Goal: Check status: Check status

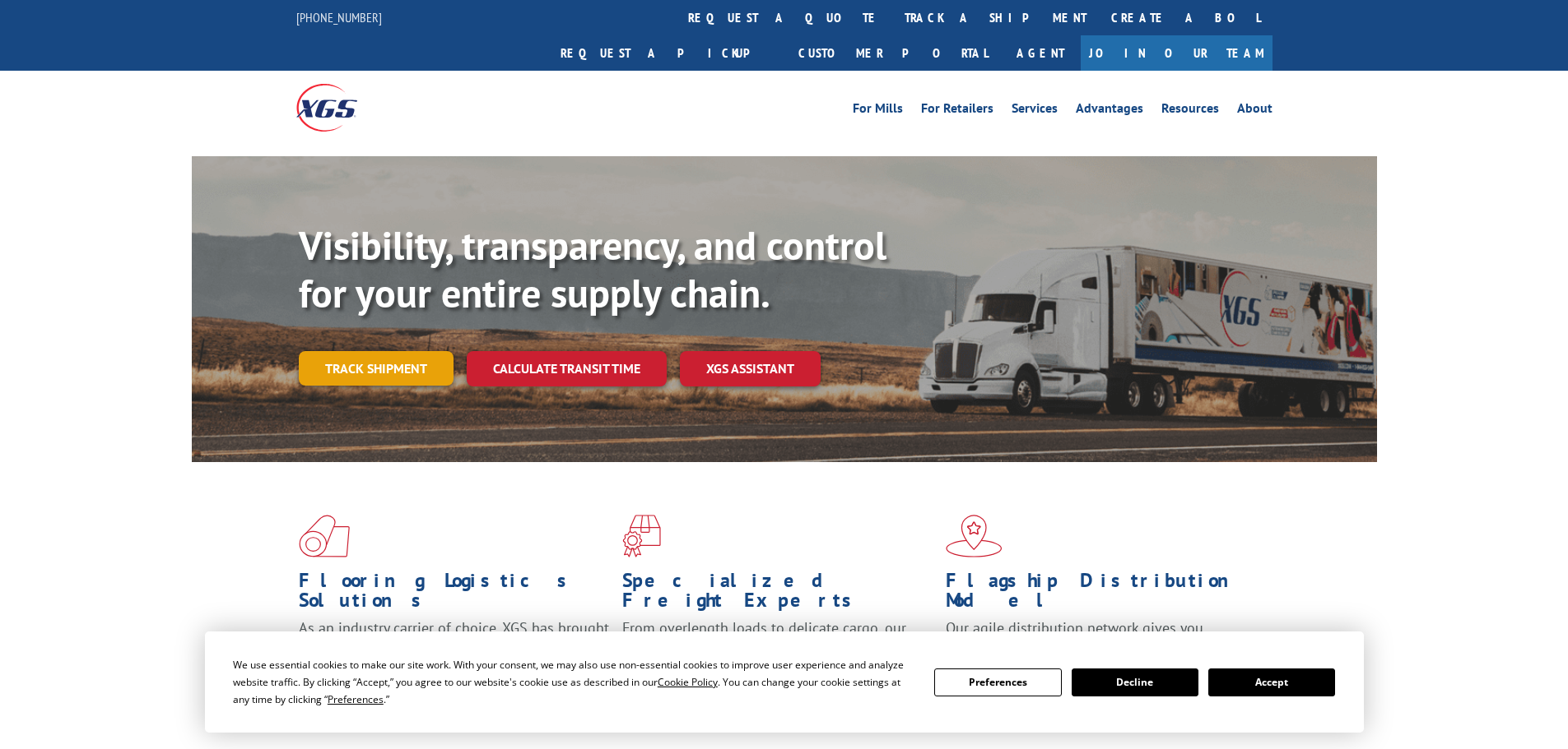
click at [367, 351] on link "Track shipment" at bounding box center [376, 369] width 154 height 34
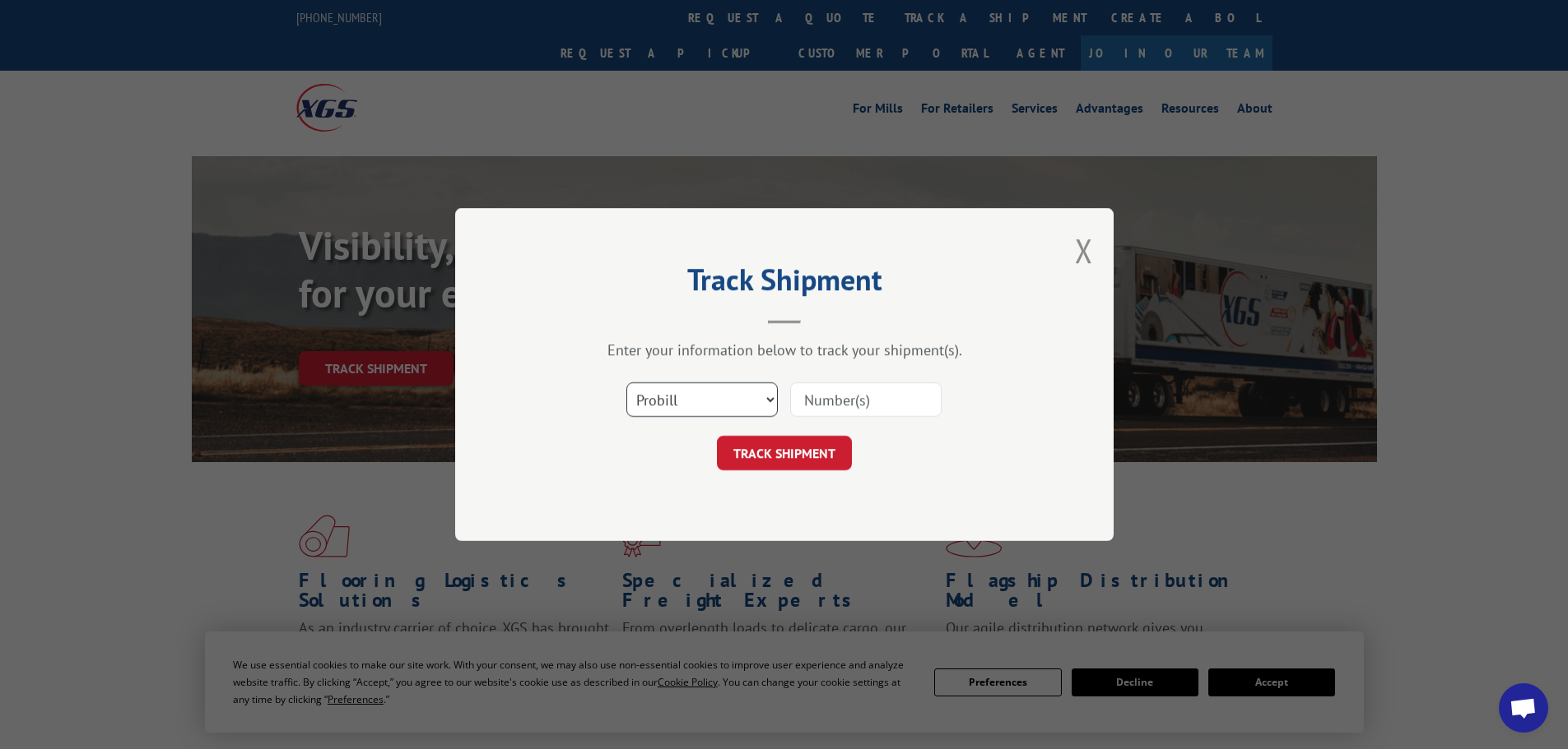
click at [759, 402] on select "Select category... Probill BOL PO" at bounding box center [701, 399] width 152 height 34
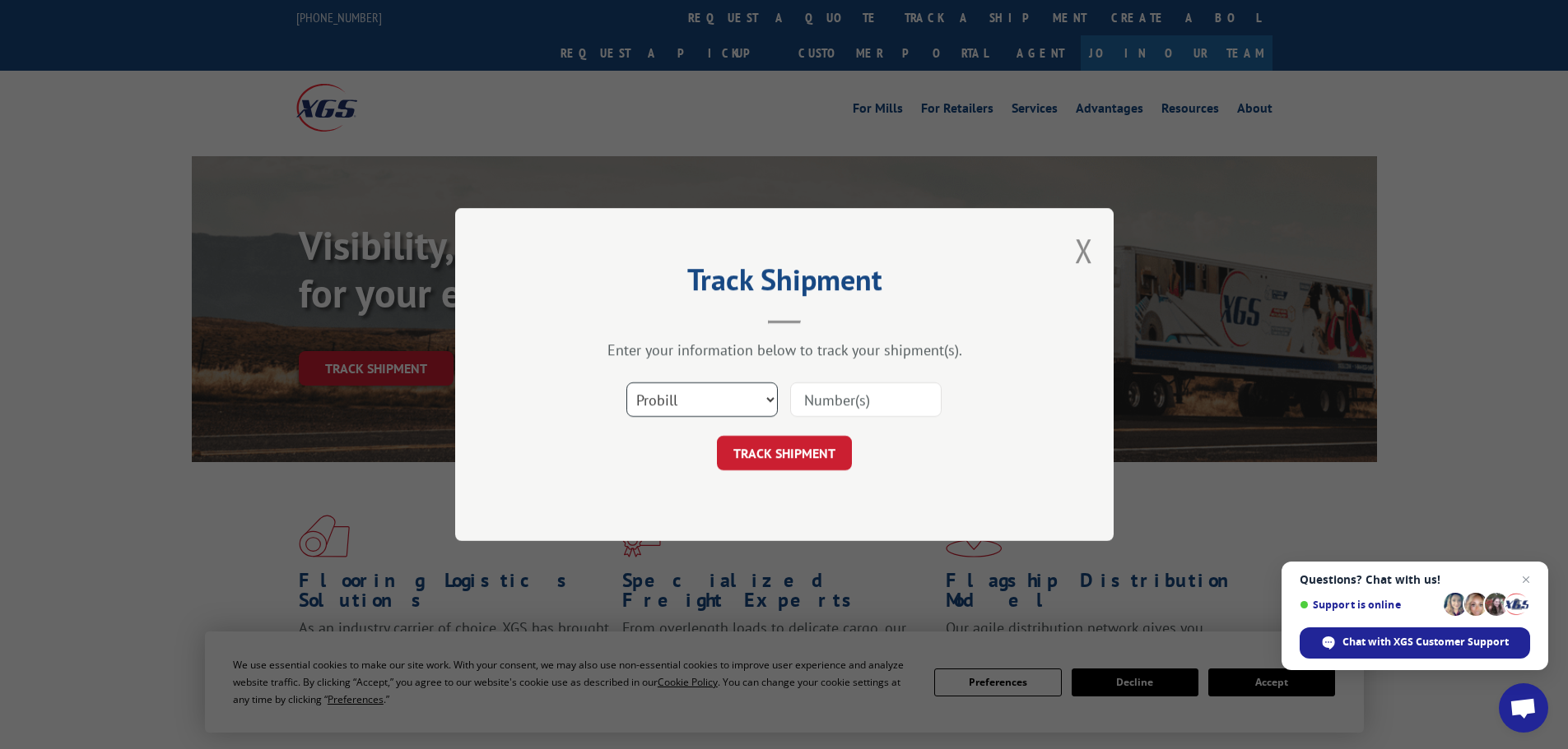
select select "po"
click at [626, 382] on select "Select category... Probill BOL PO" at bounding box center [701, 399] width 152 height 34
click at [829, 399] on input at bounding box center [866, 399] width 152 height 34
paste input "83510052"
type input "83510052"
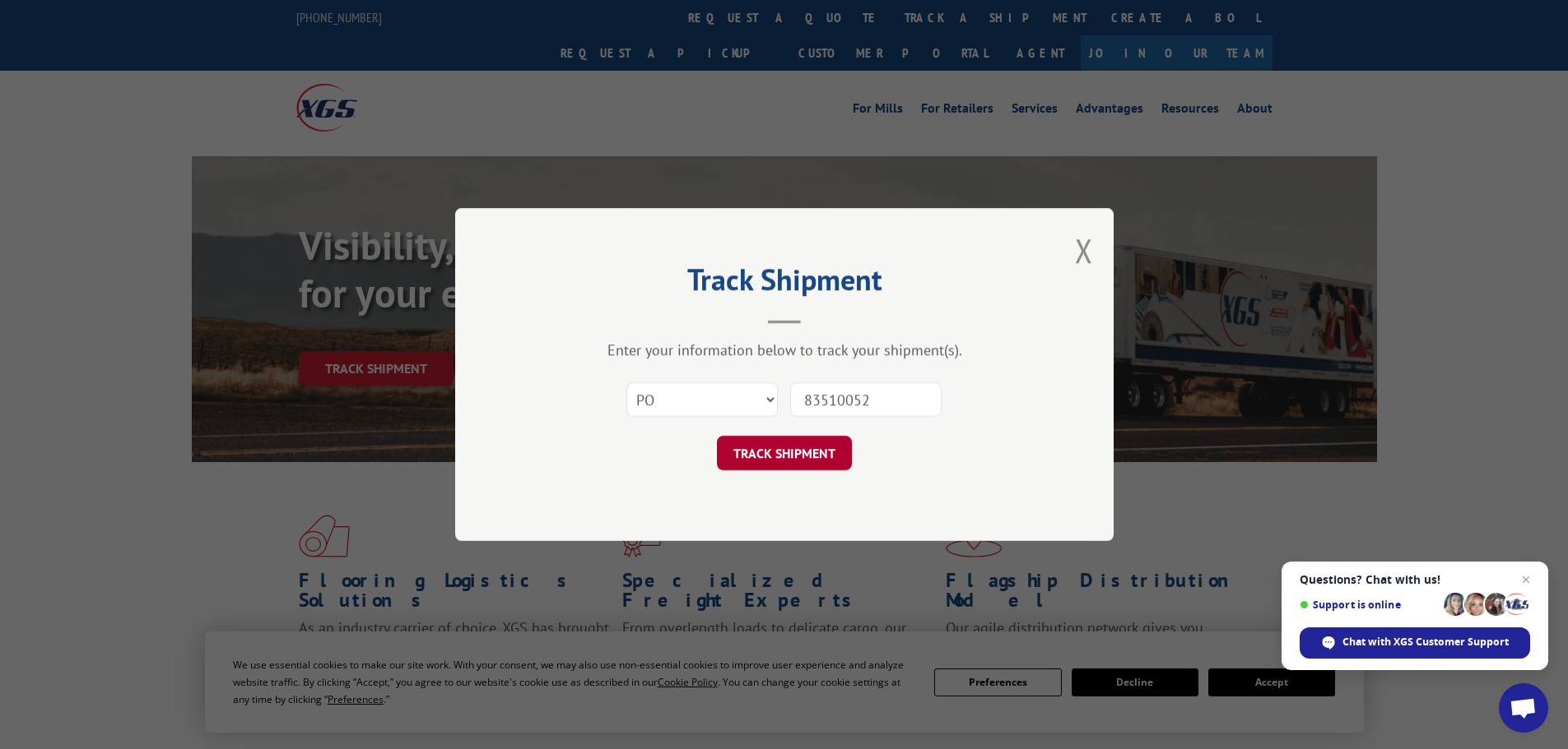
click at [779, 459] on button "TRACK SHIPMENT" at bounding box center [784, 453] width 135 height 34
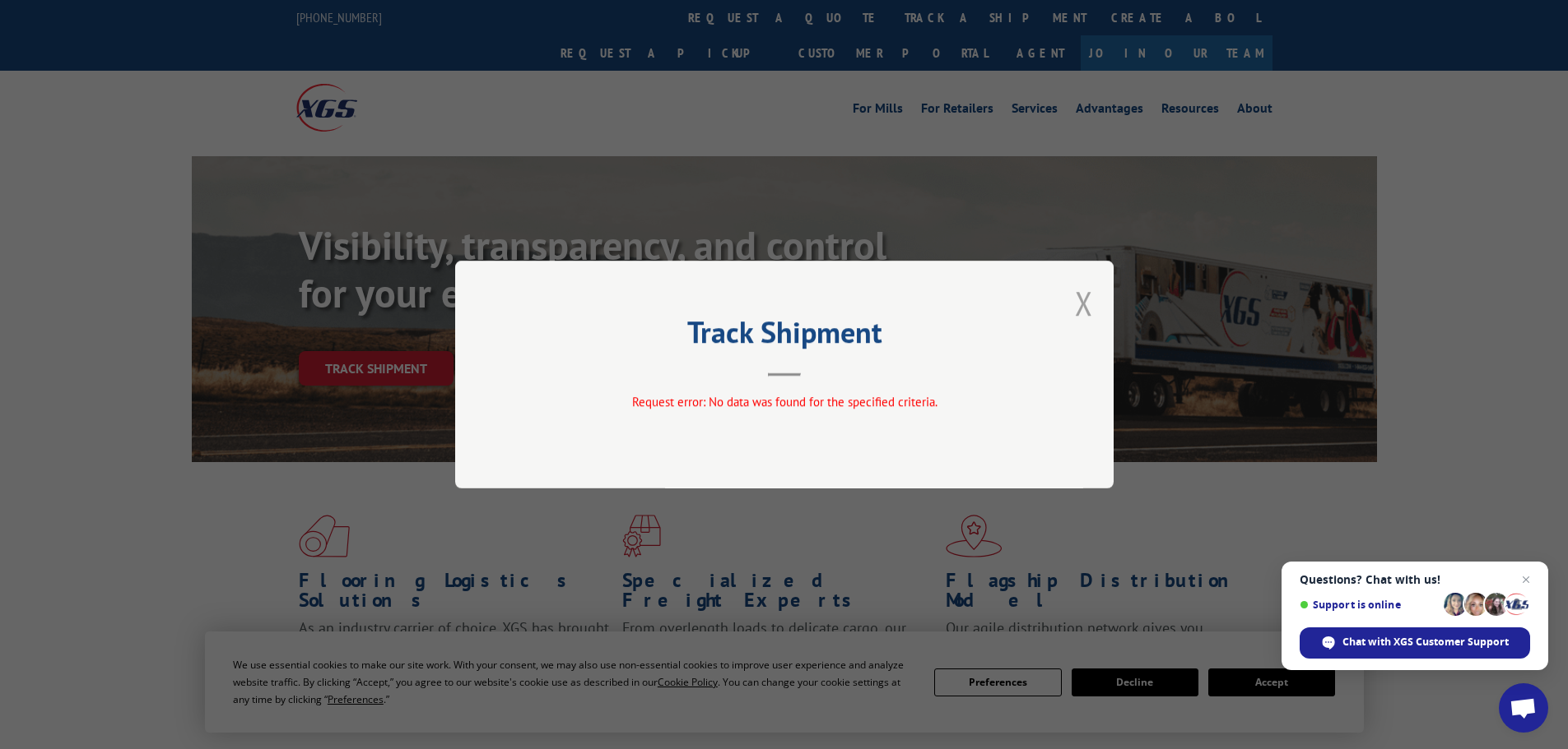
click at [1086, 299] on button "Close modal" at bounding box center [1084, 303] width 18 height 44
